Goal: Information Seeking & Learning: Understand process/instructions

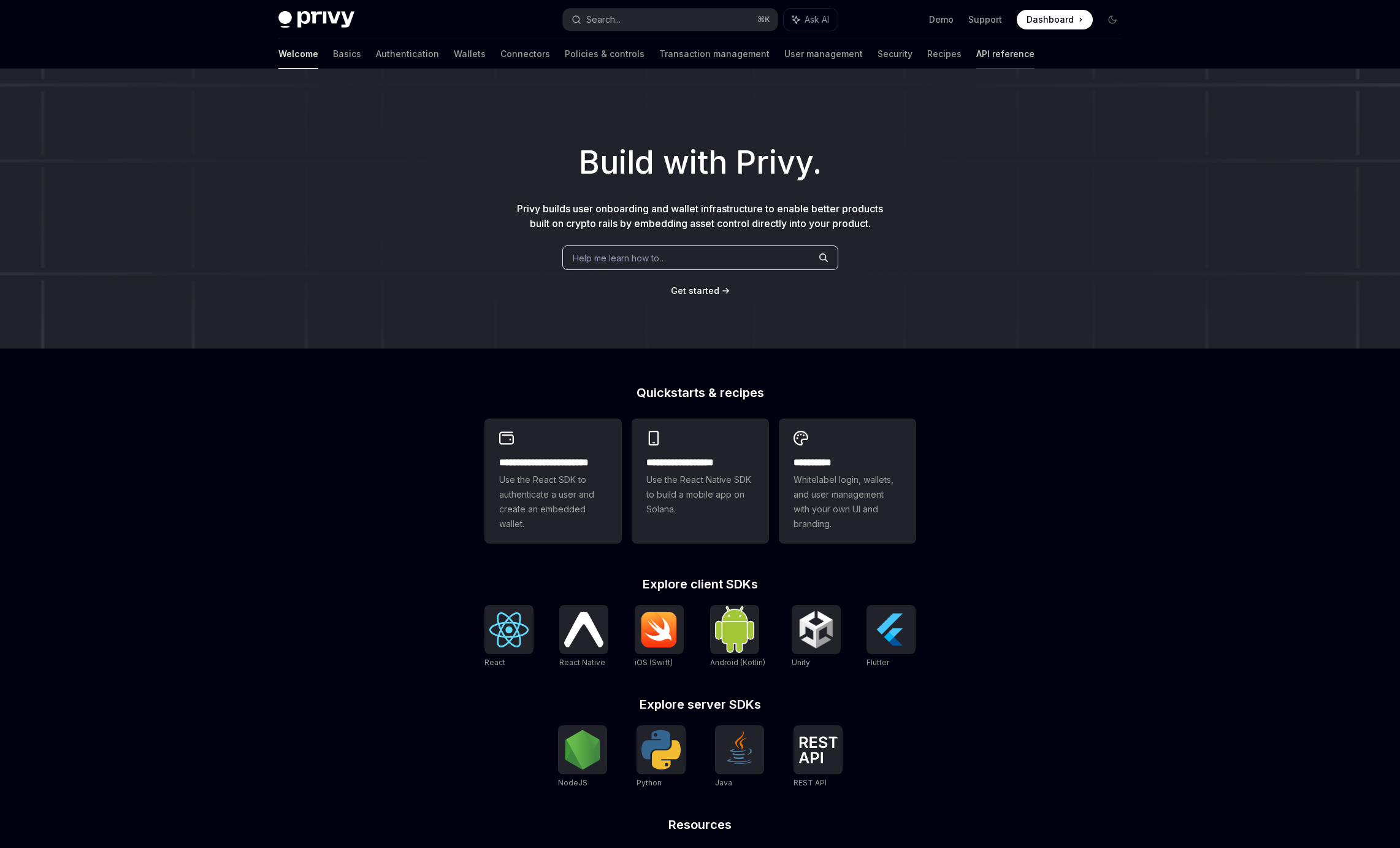
click at [977, 49] on link "API reference" at bounding box center [1005, 54] width 58 height 30
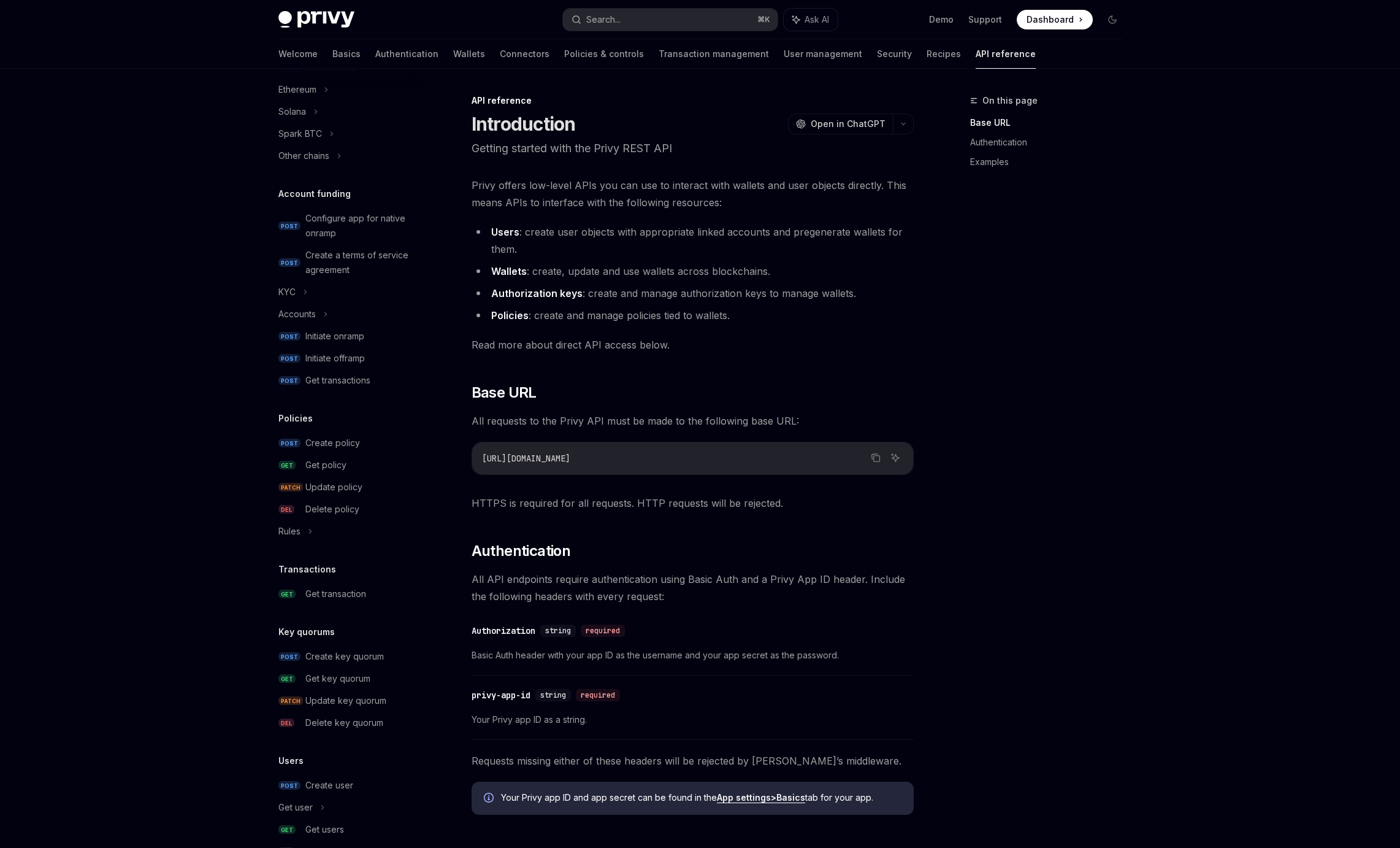
scroll to position [419, 0]
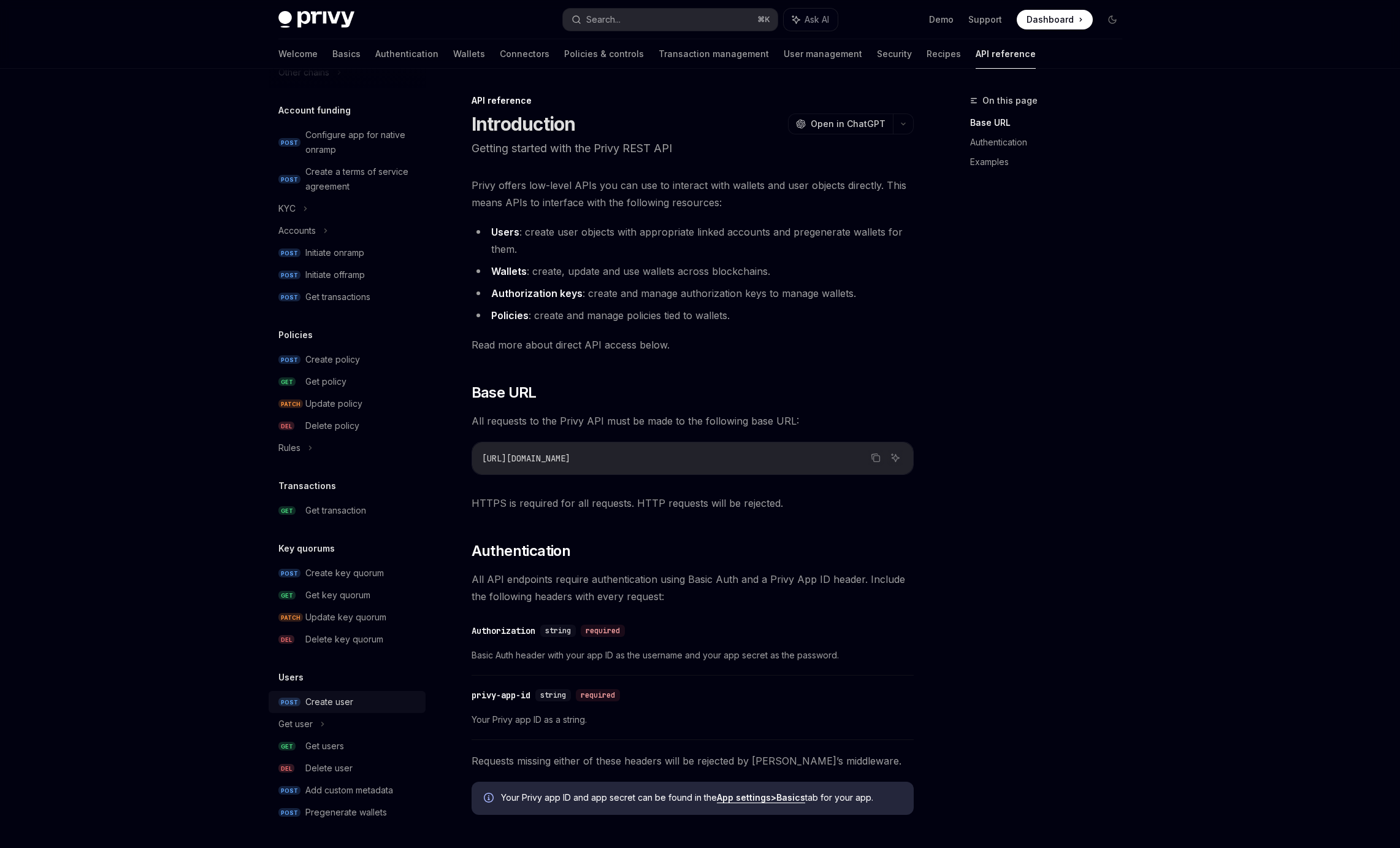
click at [338, 699] on div "Create user" at bounding box center [329, 701] width 48 height 14
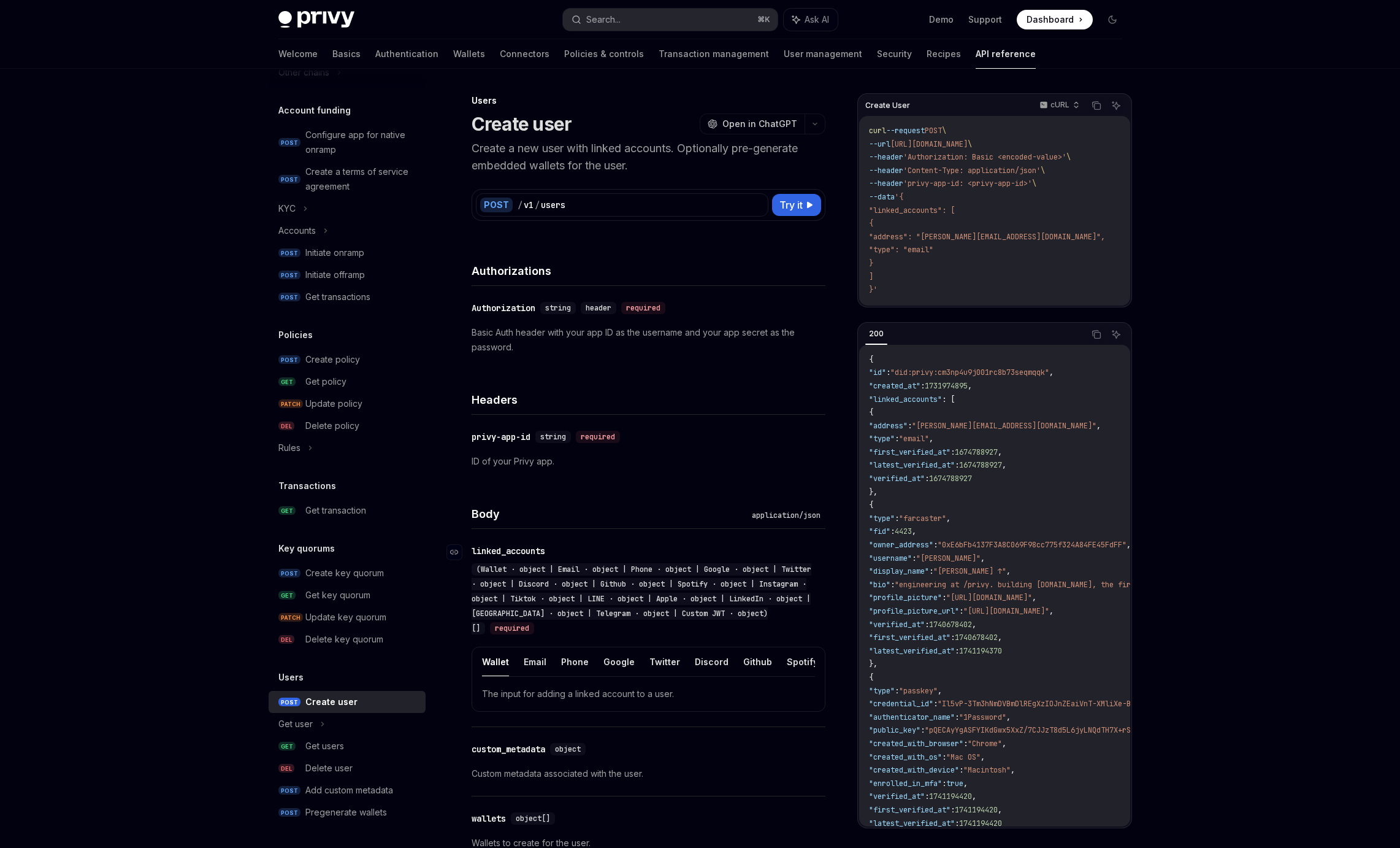
type textarea "*"
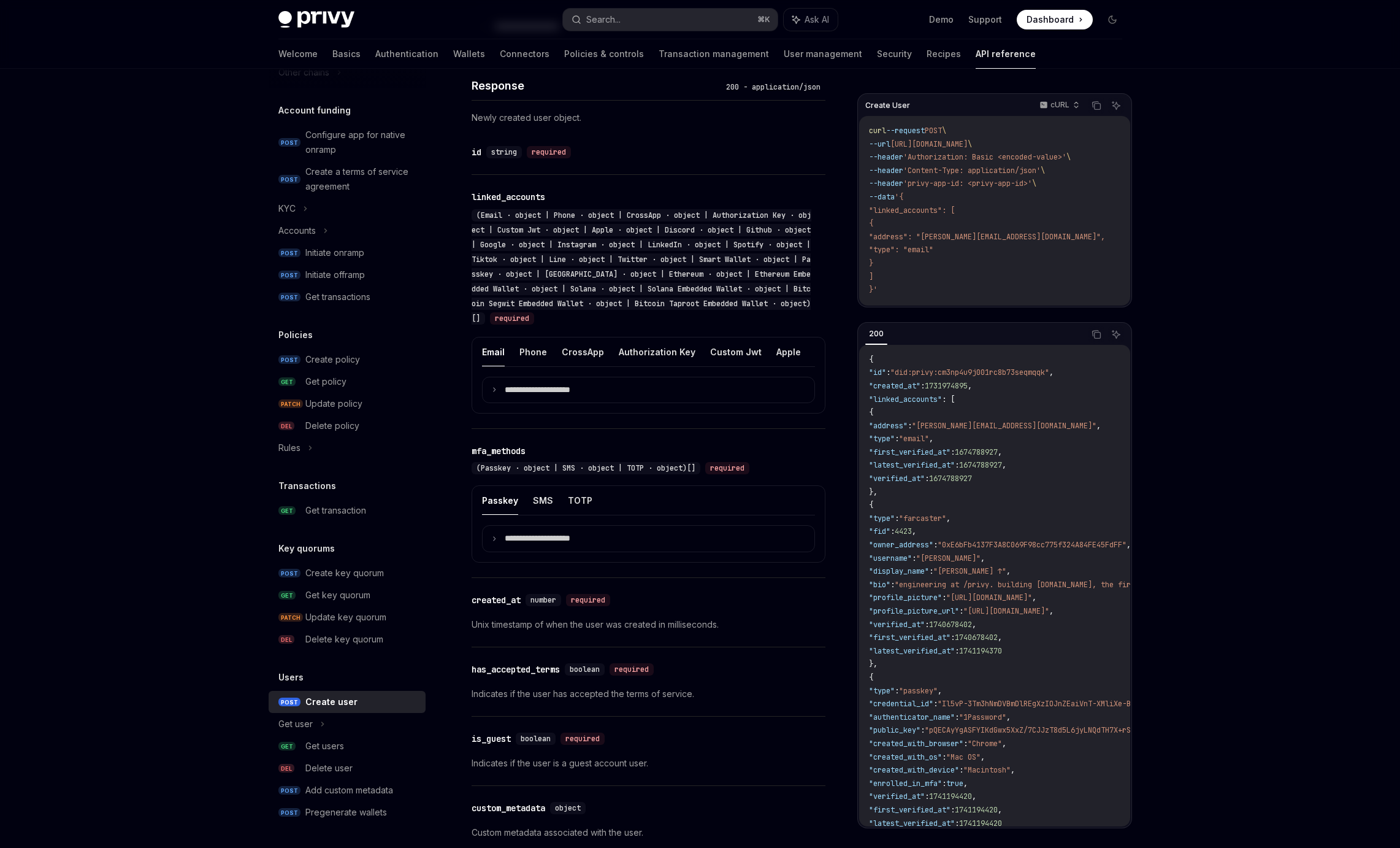
scroll to position [939, 0]
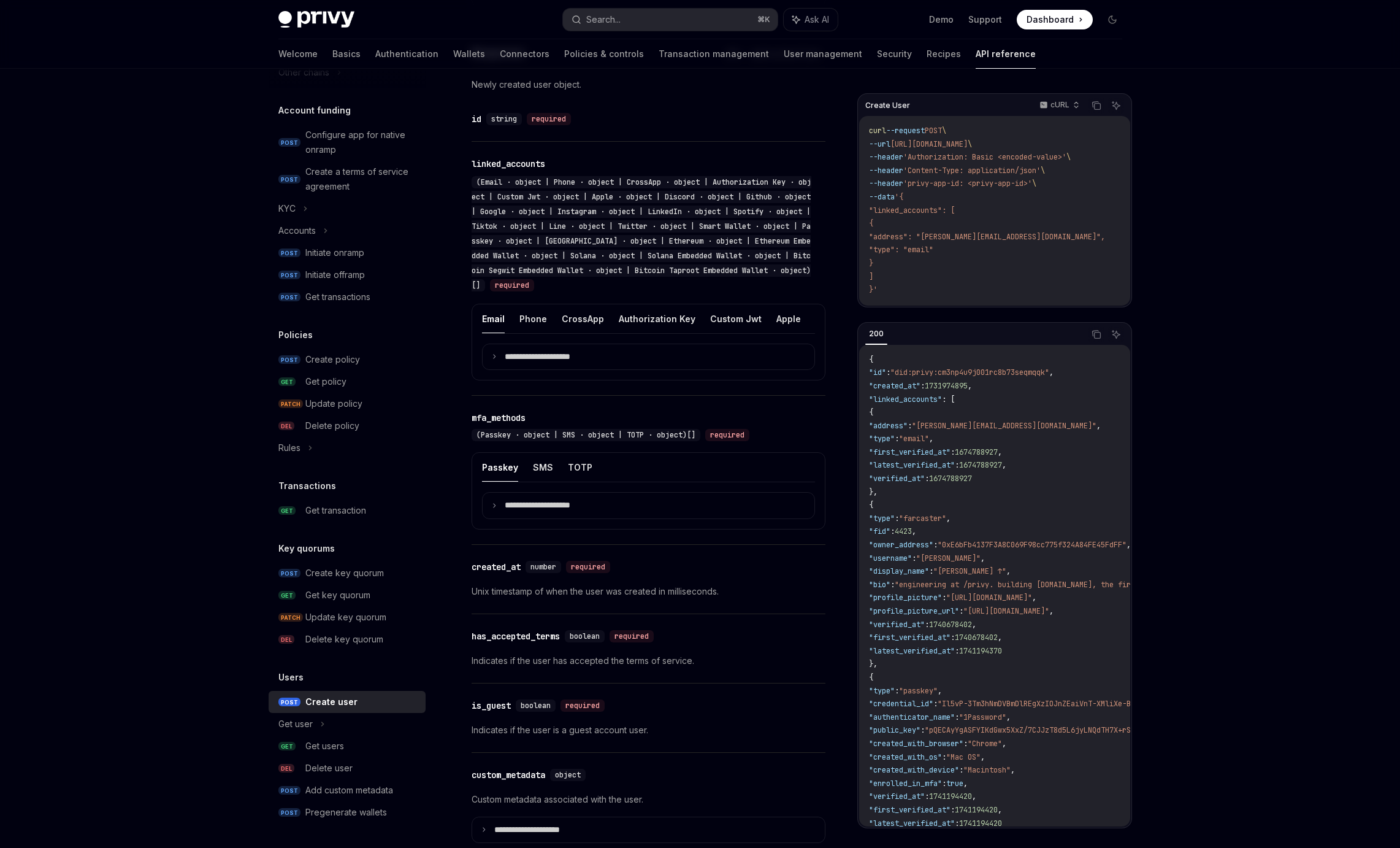
scroll to position [939, 0]
